Goal: Task Accomplishment & Management: Manage account settings

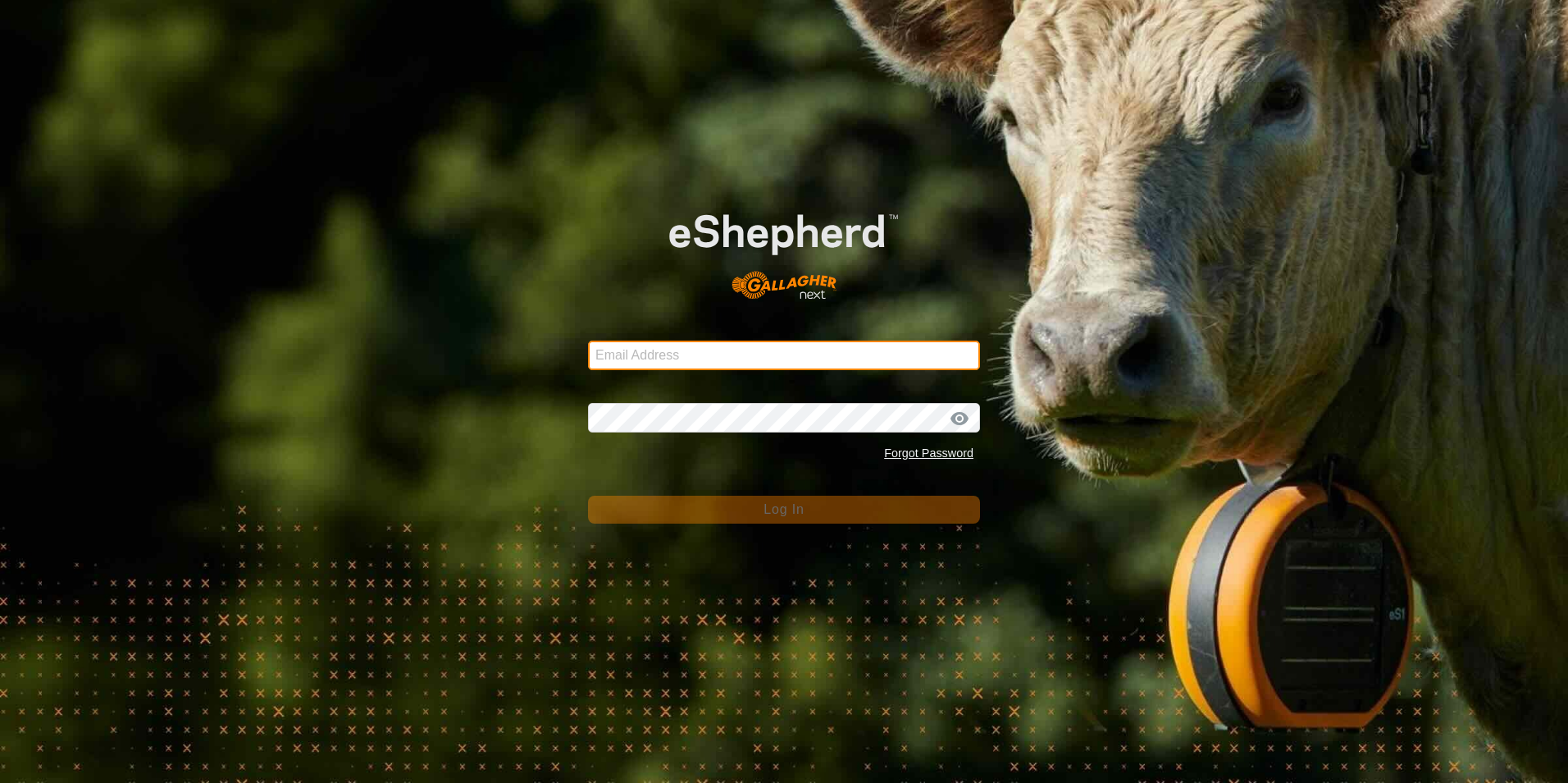
type input "[EMAIL_ADDRESS][DOMAIN_NAME]"
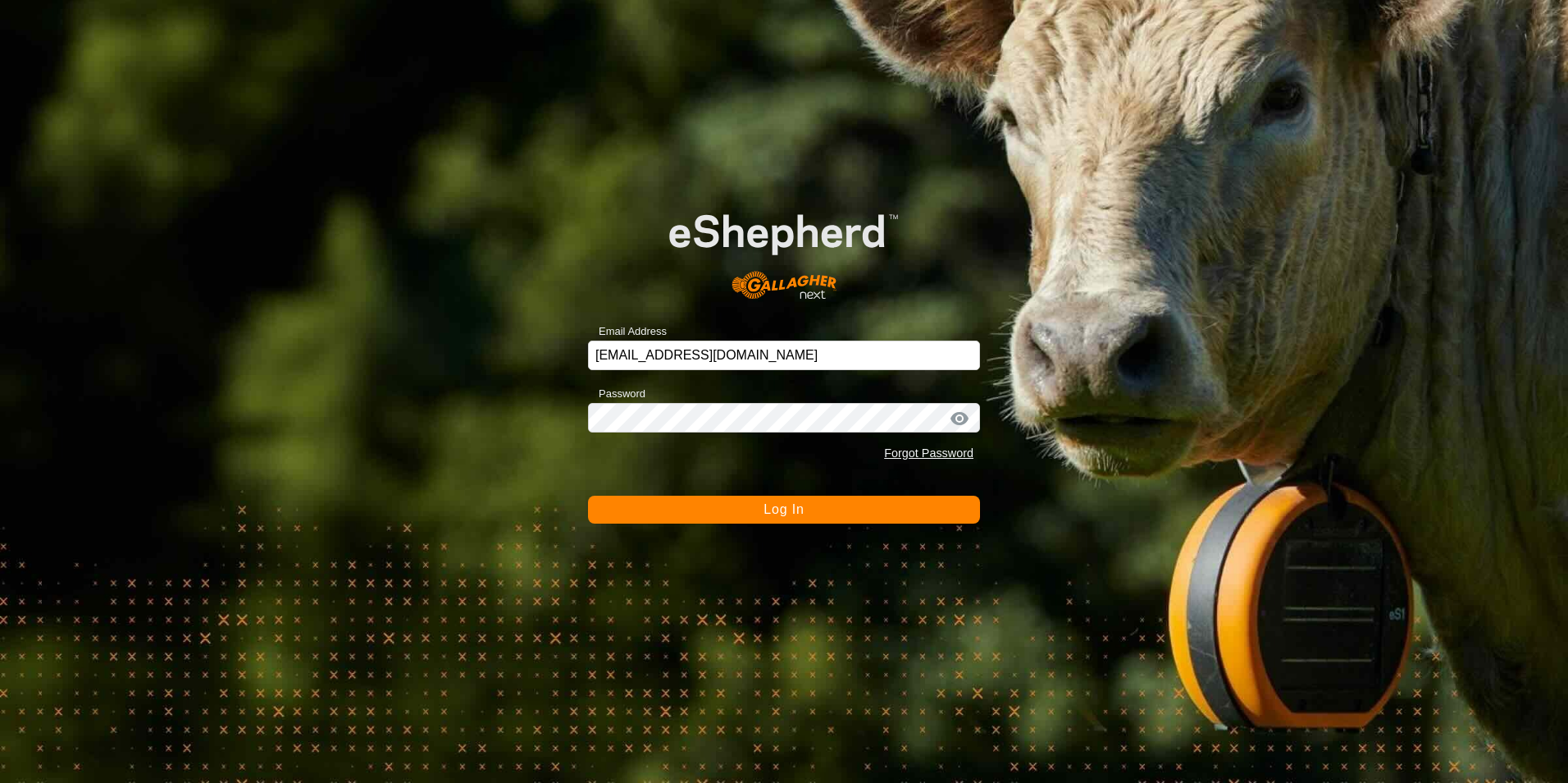
click at [914, 522] on button "Log In" at bounding box center [784, 509] width 392 height 28
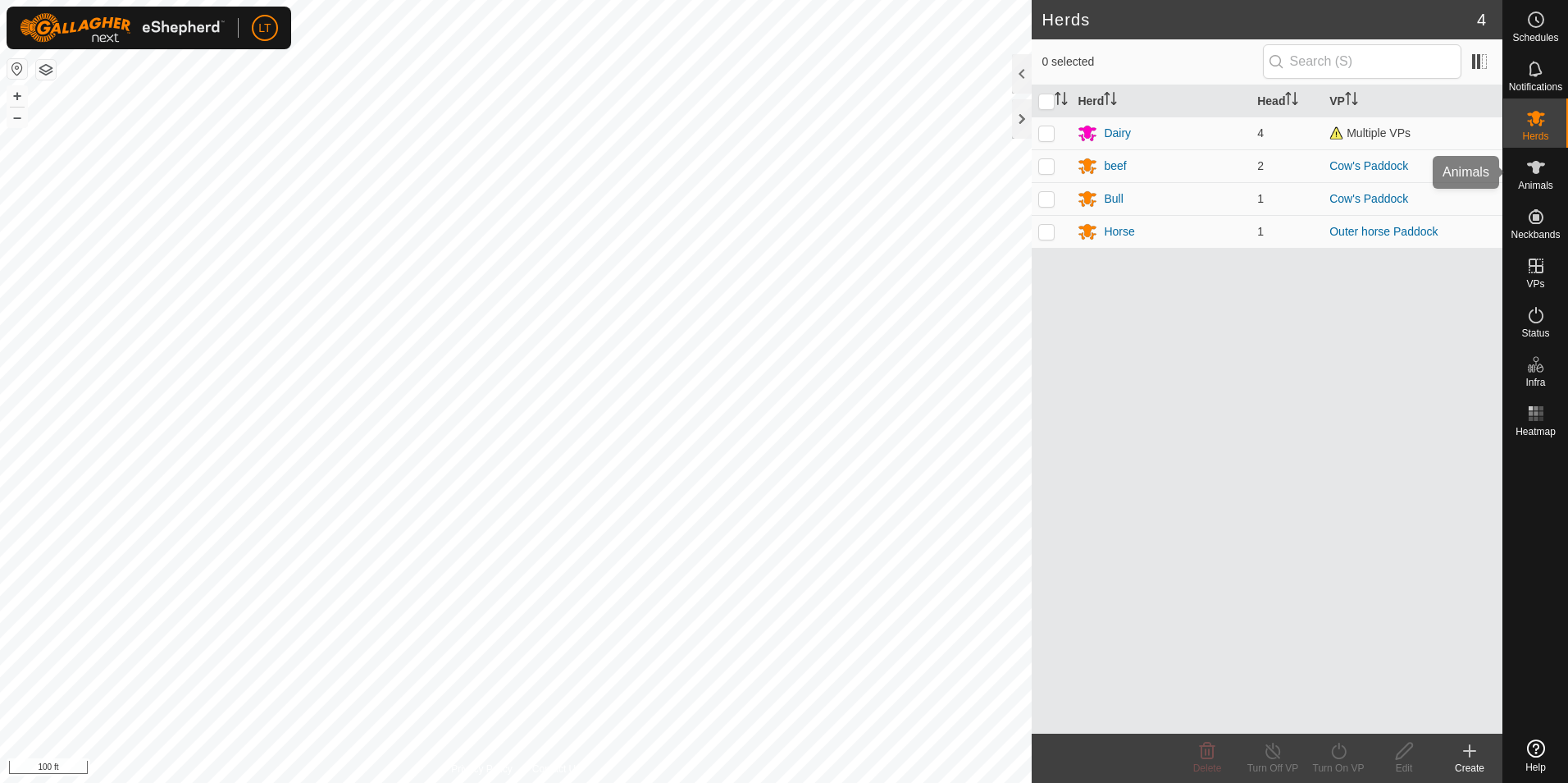
click at [1552, 166] on div "Animals" at bounding box center [1536, 172] width 65 height 50
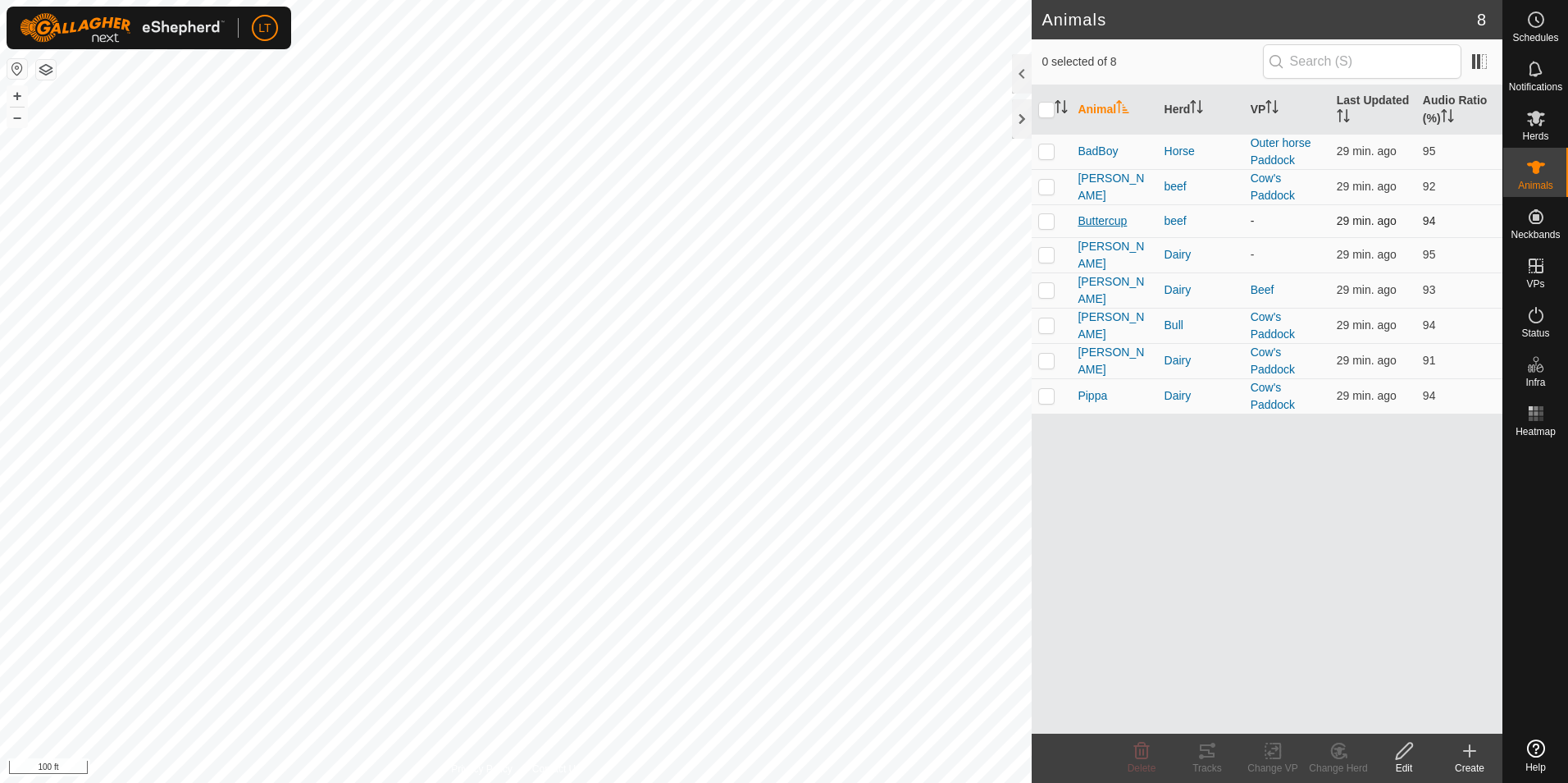
click at [1087, 218] on span "Buttercup" at bounding box center [1102, 220] width 50 height 17
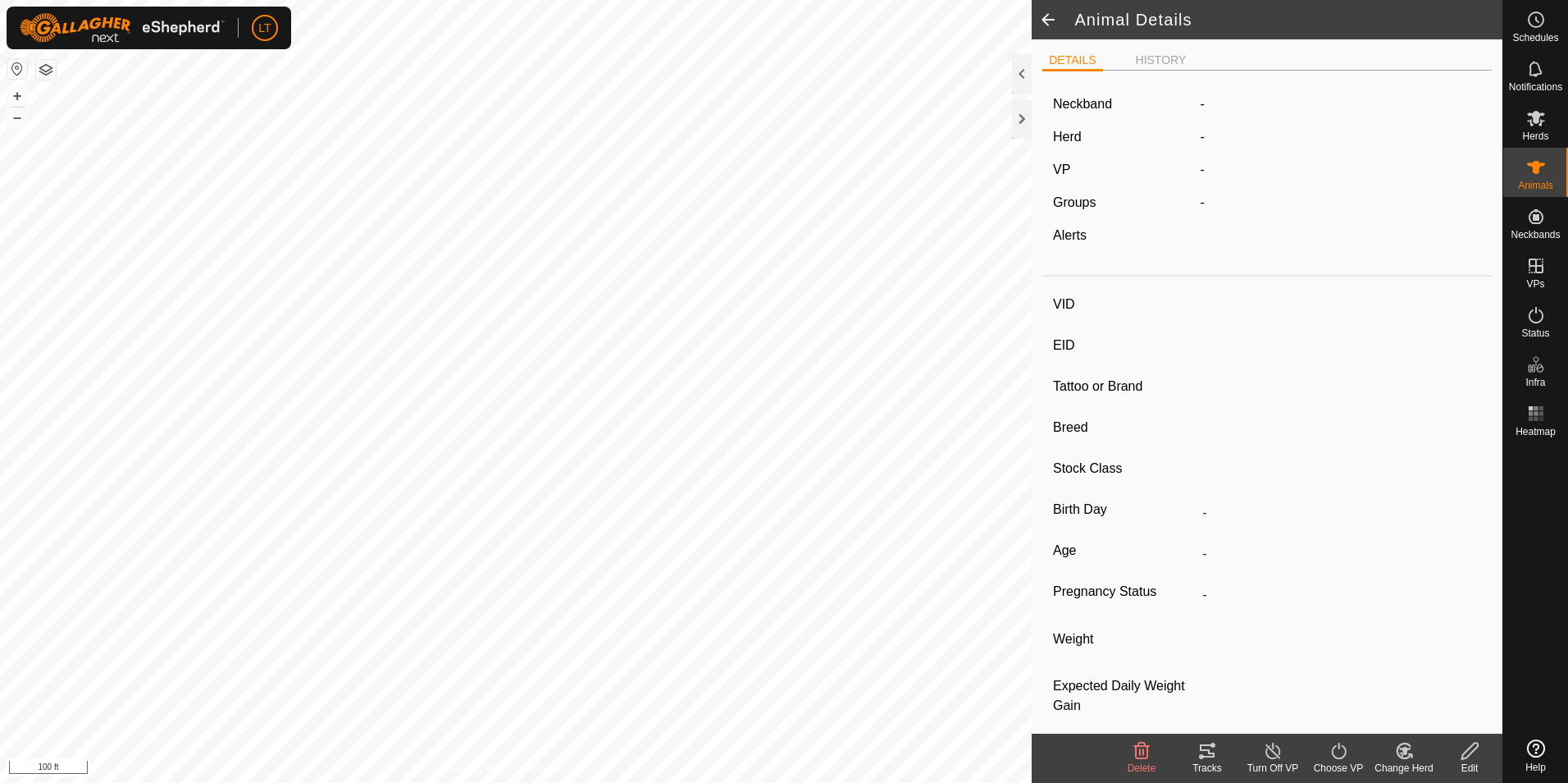
type input "Buttercup"
type input "-"
type input "Herford"
type input "-"
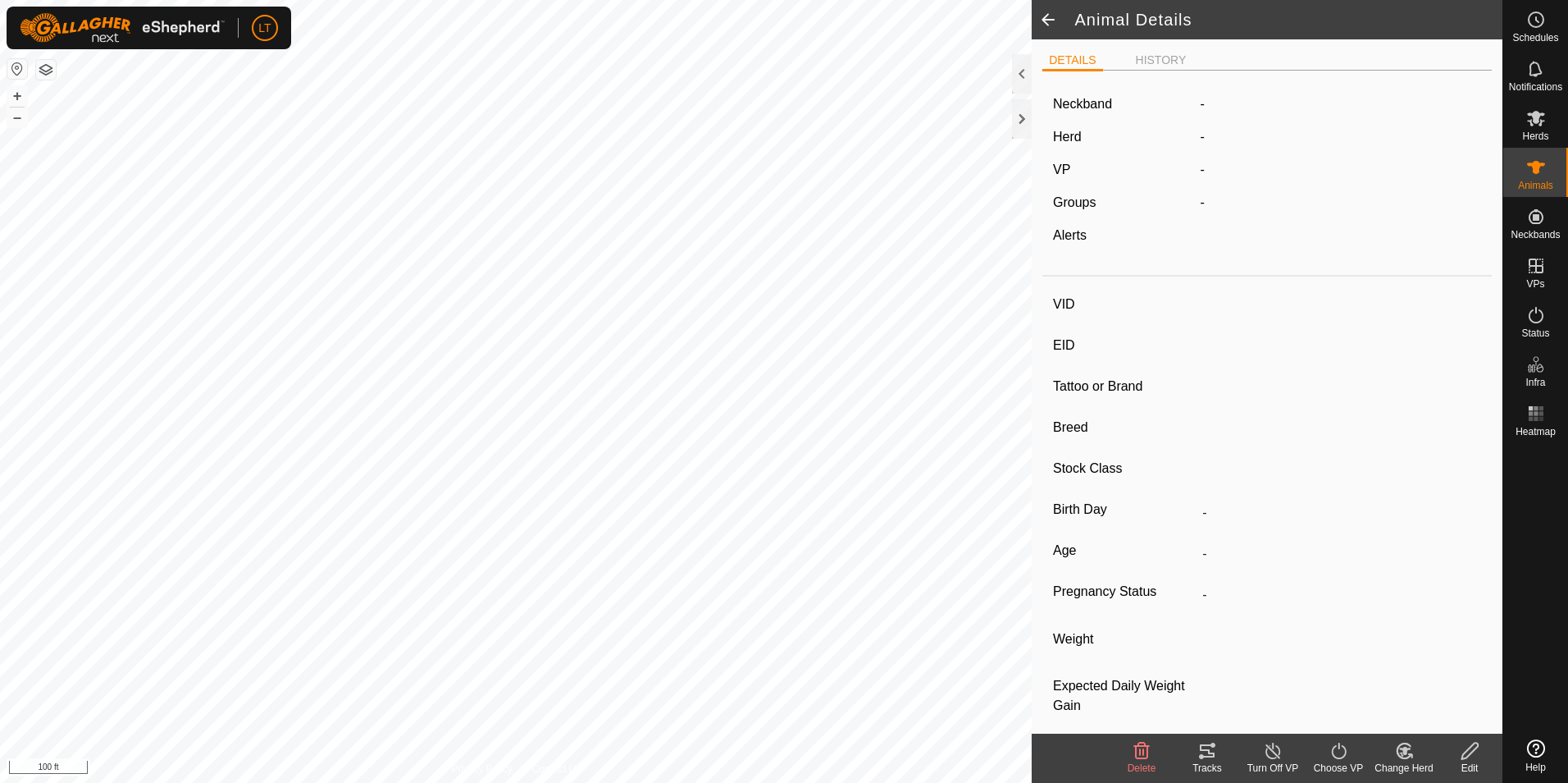
type input "Empty"
type input "0 kg"
type input "-"
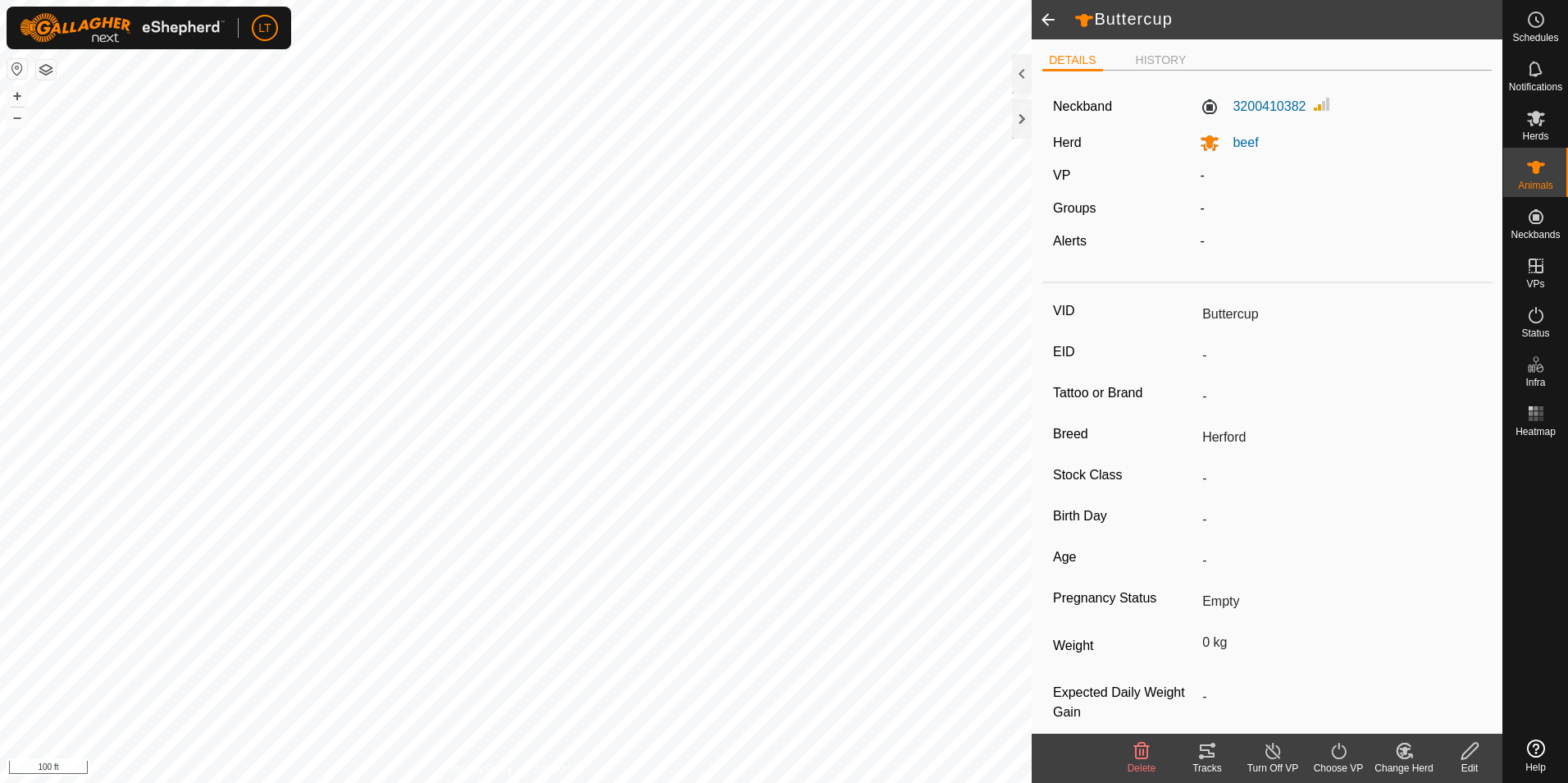
click at [1266, 741] on icon at bounding box center [1273, 750] width 21 height 20
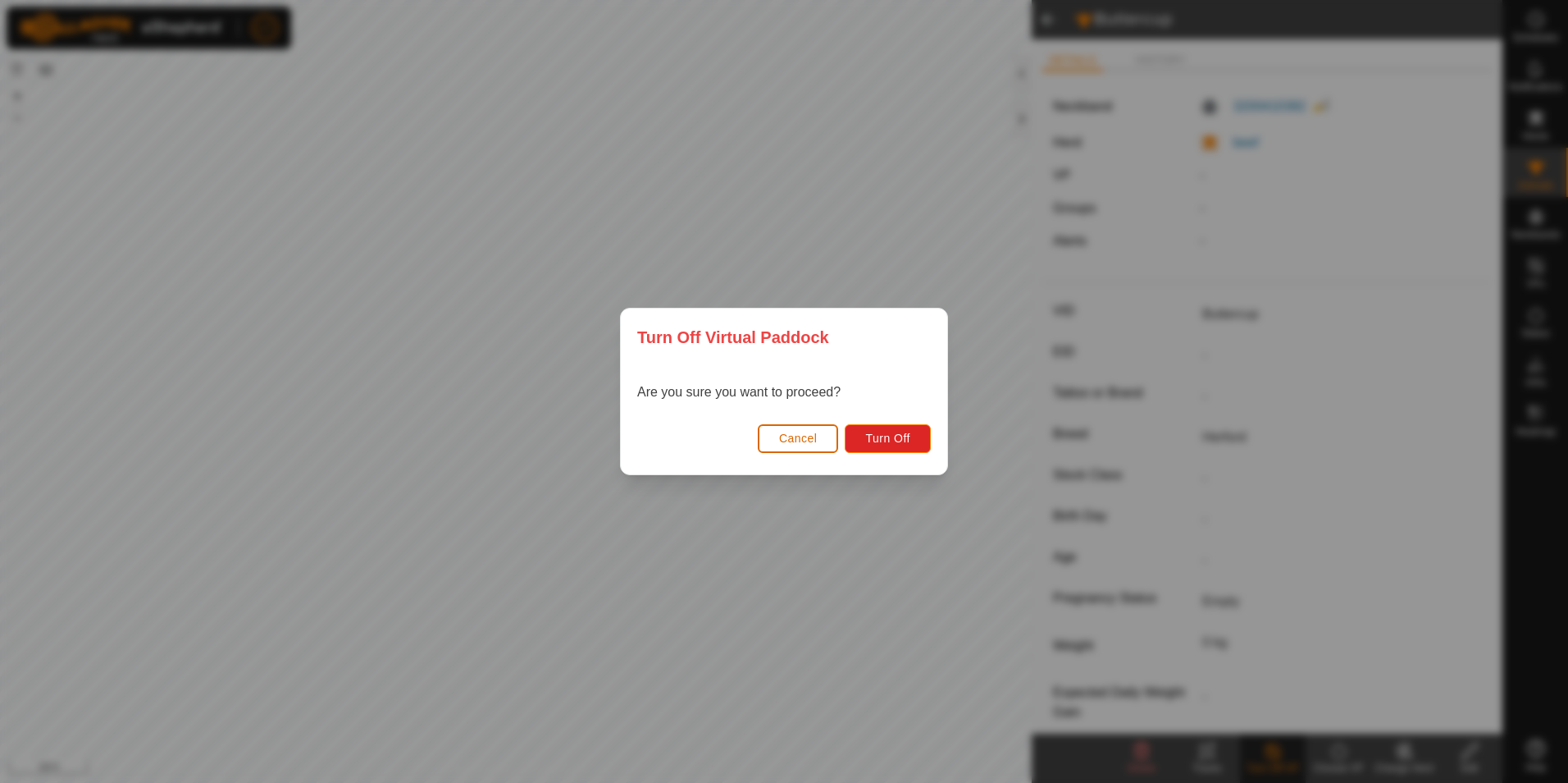
click at [811, 443] on span "Cancel" at bounding box center [798, 438] width 39 height 14
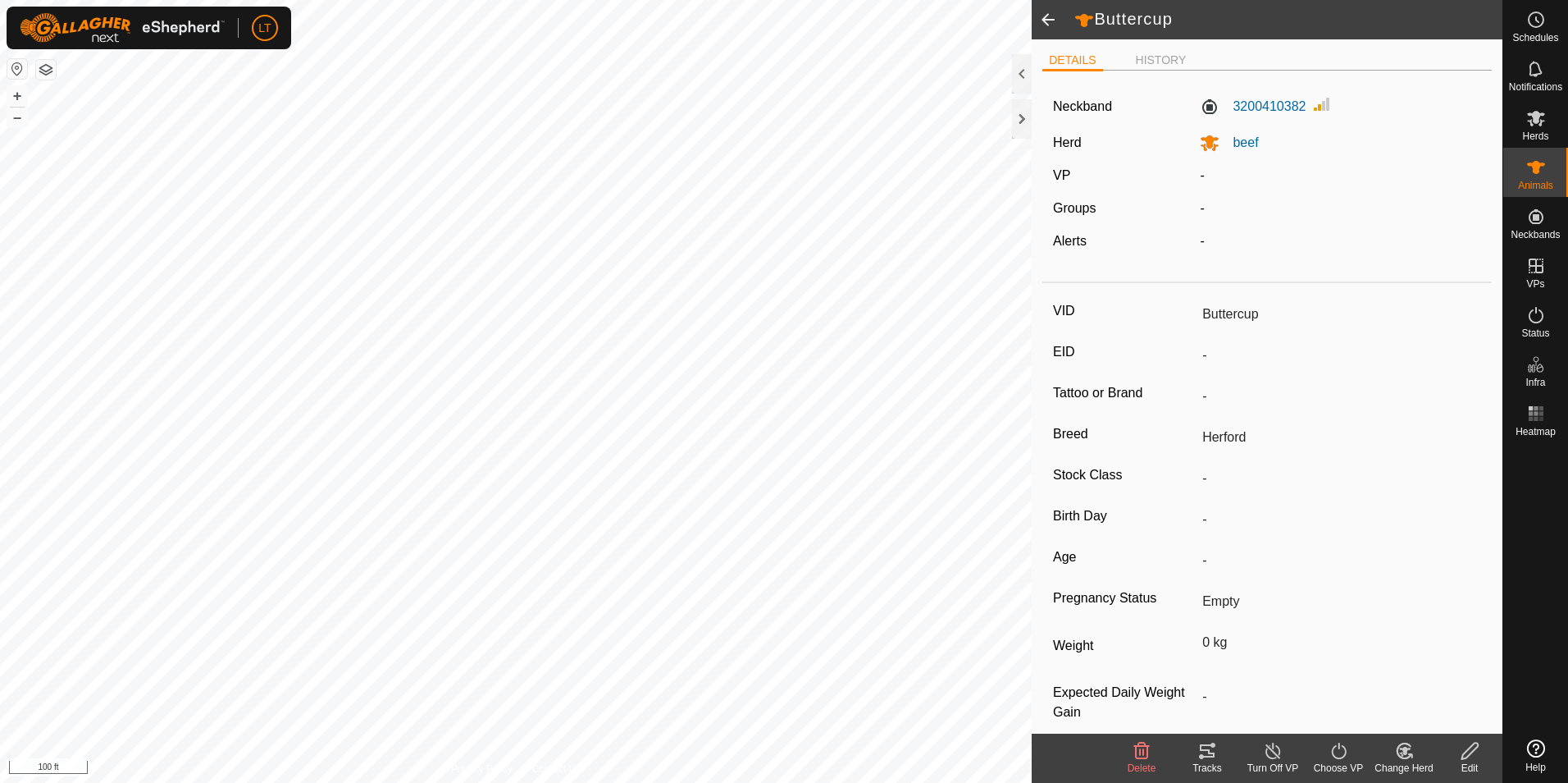
click at [1322, 750] on turn-on-svg-icon at bounding box center [1338, 750] width 66 height 20
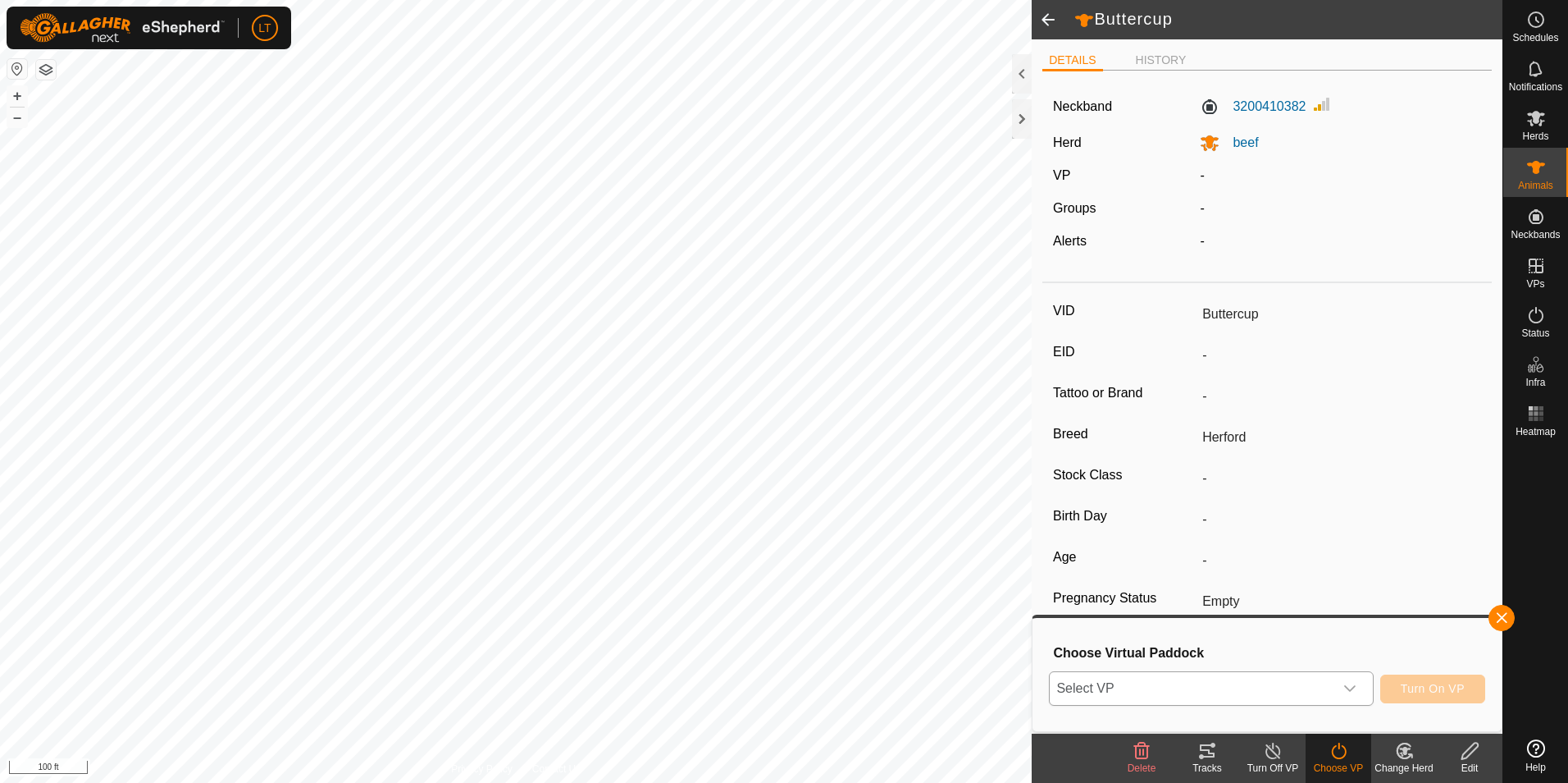
click at [1161, 695] on span "Select VP" at bounding box center [1191, 688] width 283 height 33
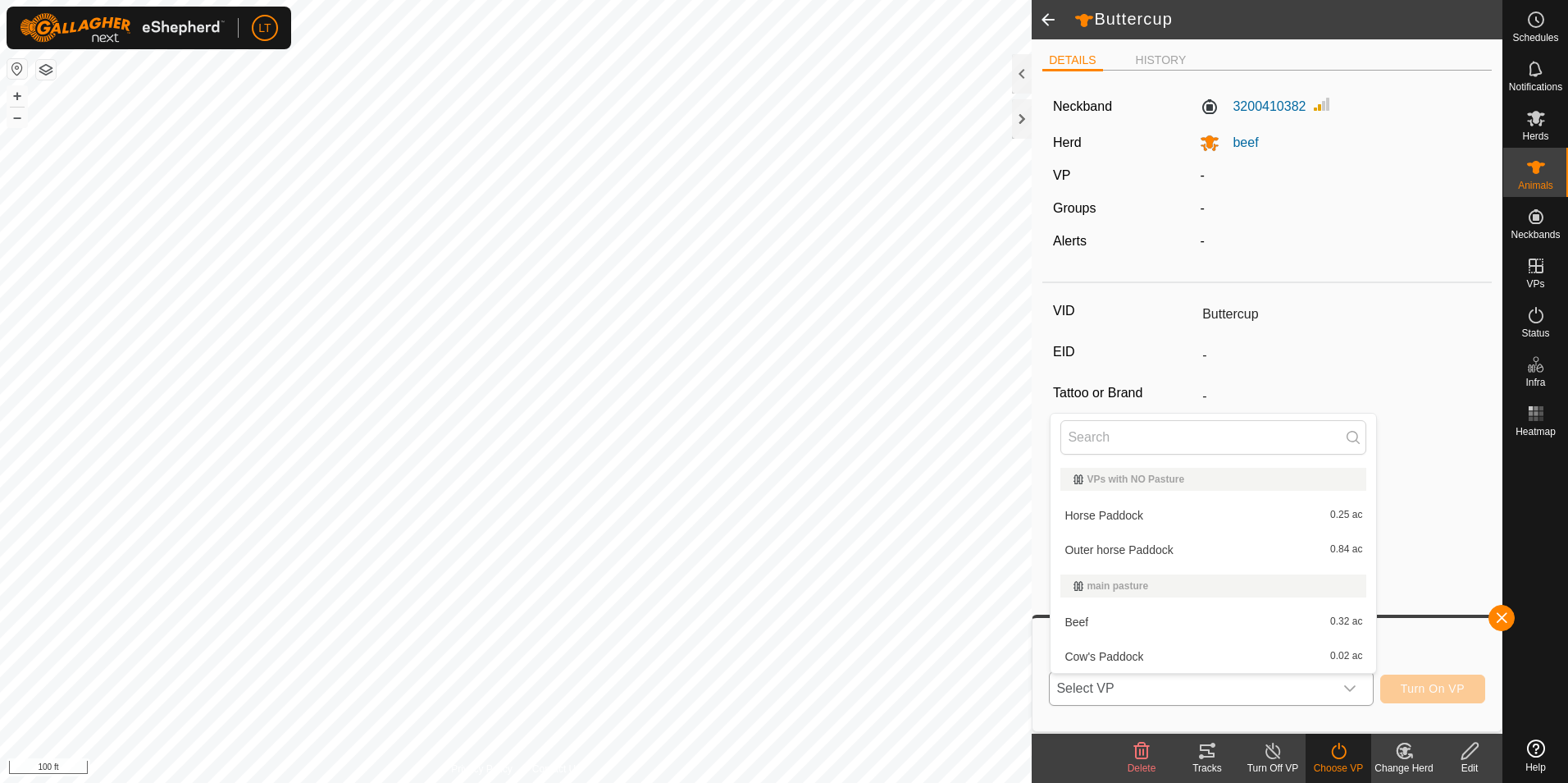
click at [1119, 661] on li "Cow's Paddock 0.02 ac" at bounding box center [1213, 657] width 326 height 33
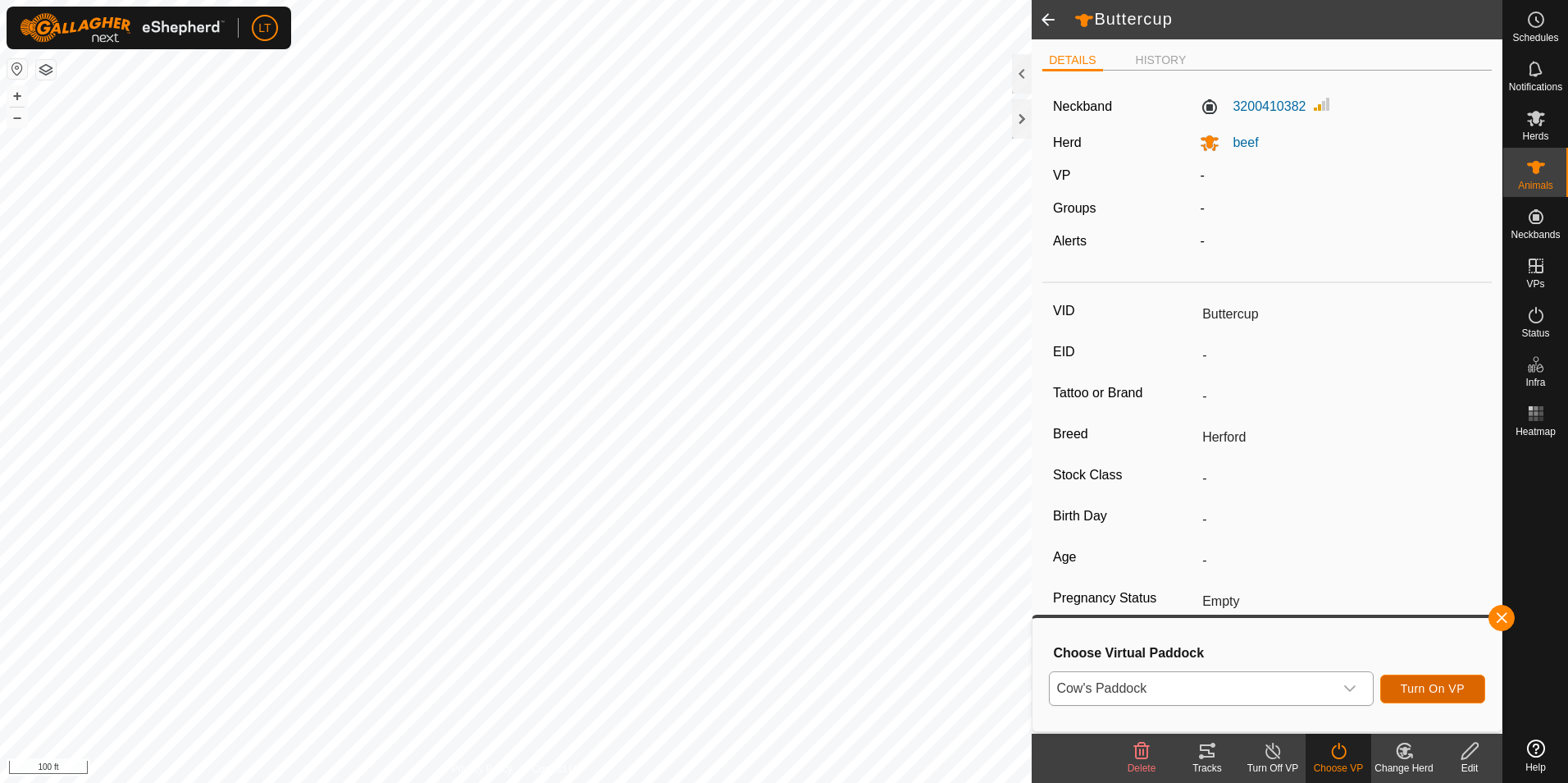
click at [1479, 688] on button "Turn On VP" at bounding box center [1433, 689] width 105 height 29
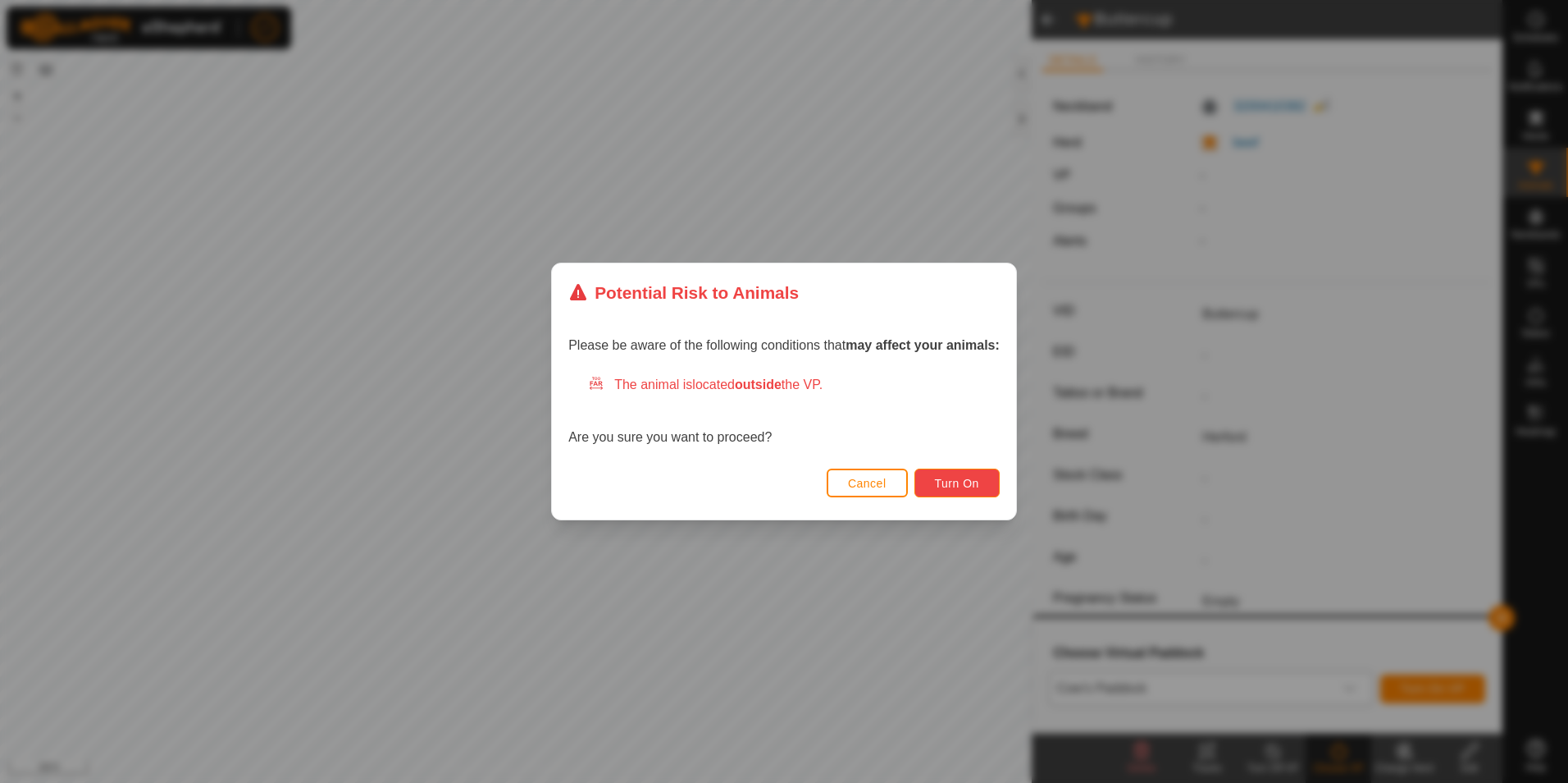
click at [944, 487] on span "Turn On" at bounding box center [957, 483] width 44 height 14
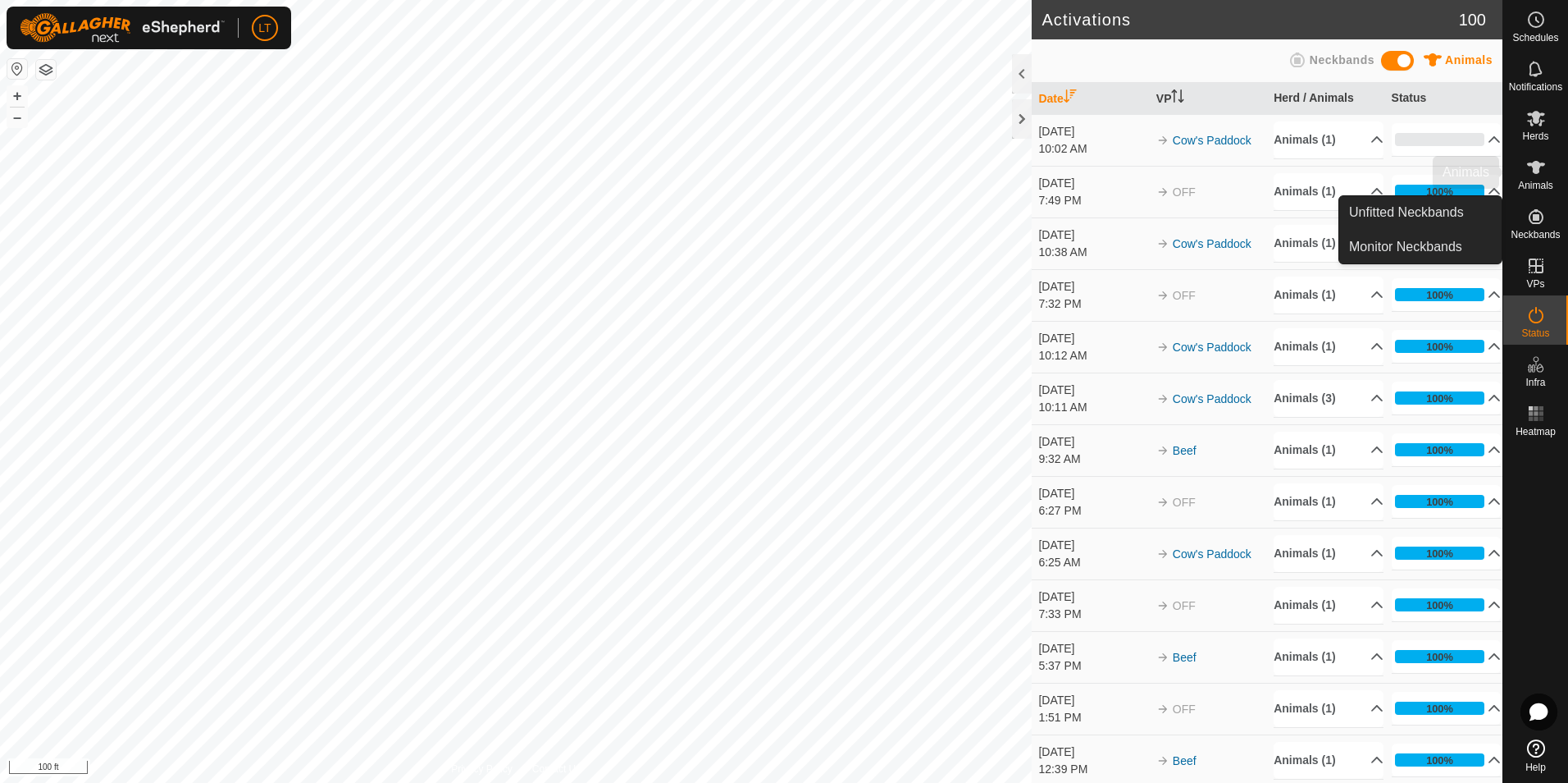
click at [1536, 170] on icon at bounding box center [1536, 167] width 18 height 14
